Goal: Navigation & Orientation: Find specific page/section

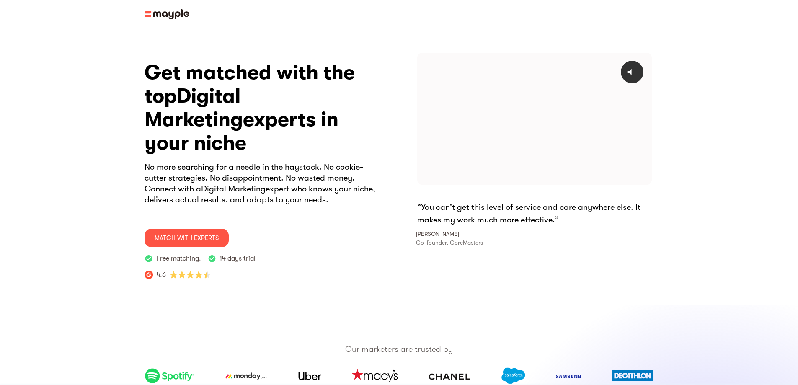
click at [150, 12] on img at bounding box center [166, 14] width 45 height 10
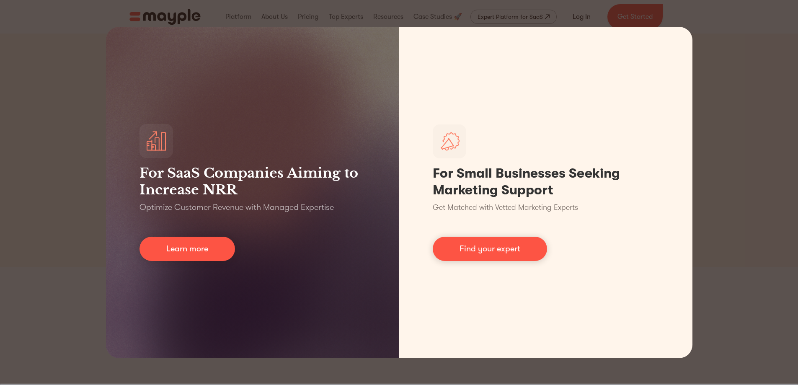
click at [745, 58] on div "For SaaS Companies Aiming to Increase NRR Optimize Customer Revenue with Manage…" at bounding box center [399, 192] width 798 height 385
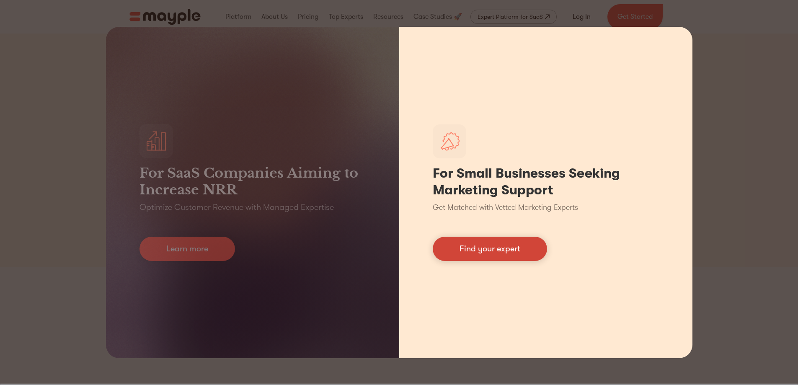
click at [490, 251] on link "Find your expert" at bounding box center [490, 249] width 114 height 24
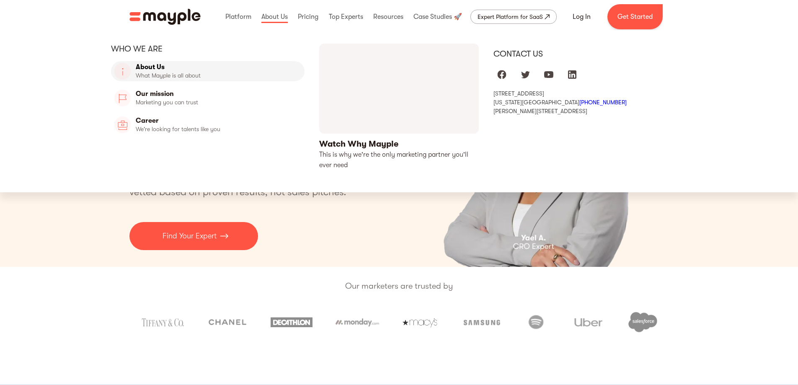
click at [182, 77] on link "About Us" at bounding box center [208, 71] width 194 height 20
